Goal: Task Accomplishment & Management: Manage account settings

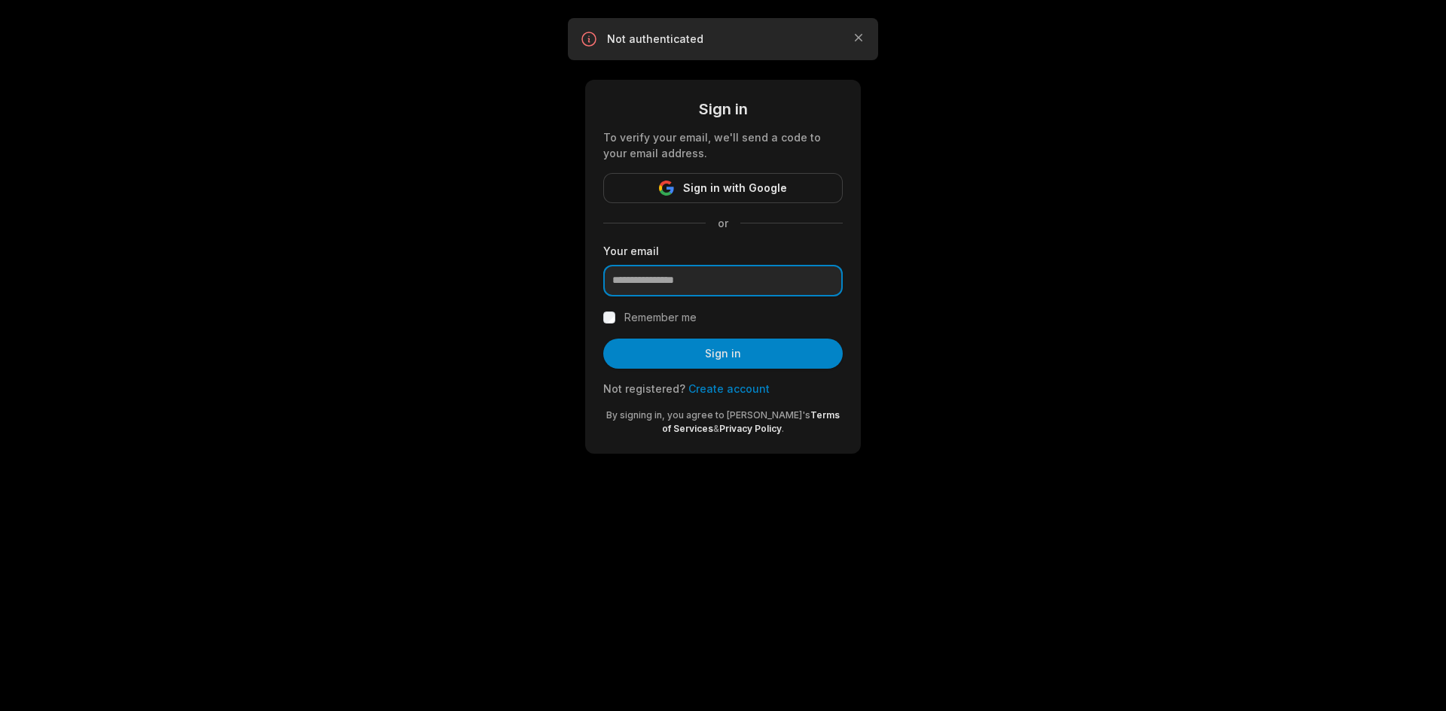
click at [708, 295] on input "email" at bounding box center [722, 281] width 239 height 32
type input "**********"
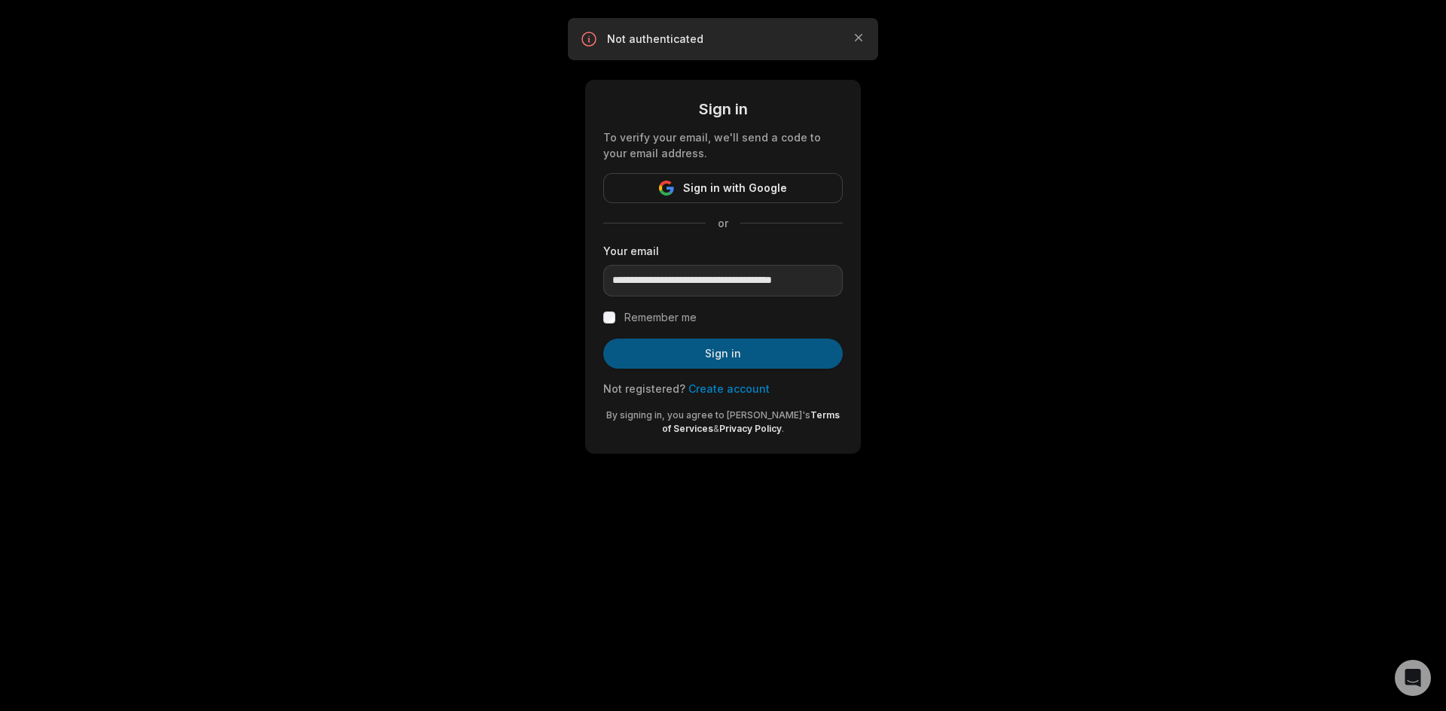
click at [666, 348] on button "Sign in" at bounding box center [722, 354] width 239 height 30
